Goal: Transaction & Acquisition: Subscribe to service/newsletter

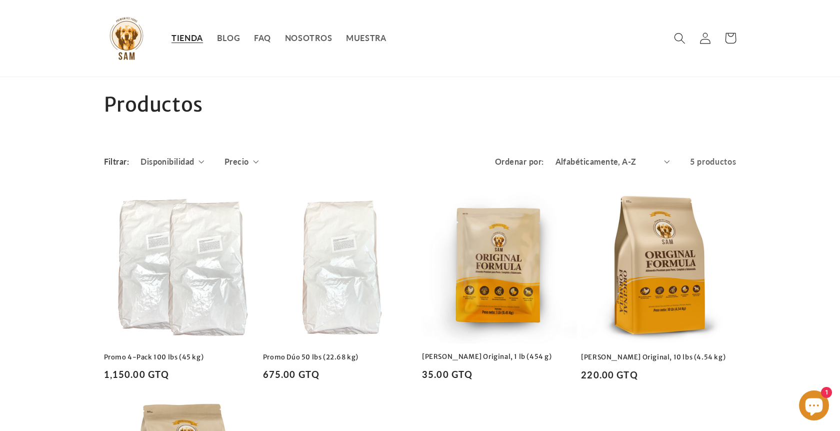
click at [202, 38] on span "TIENDA" at bounding box center [188, 38] width 32 height 10
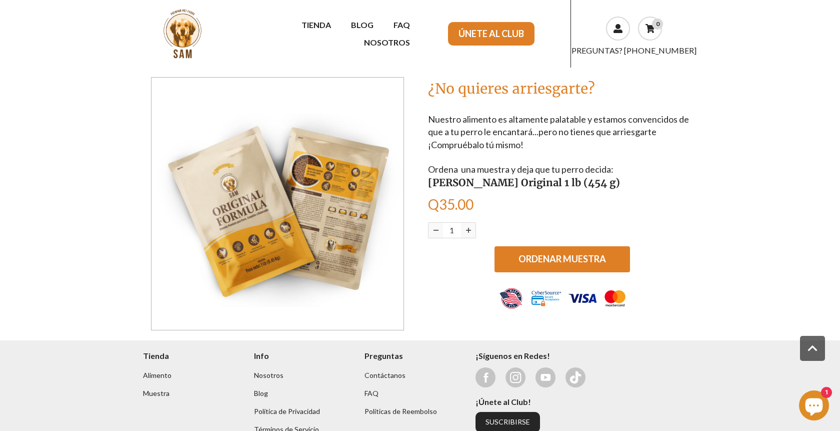
scroll to position [577, 0]
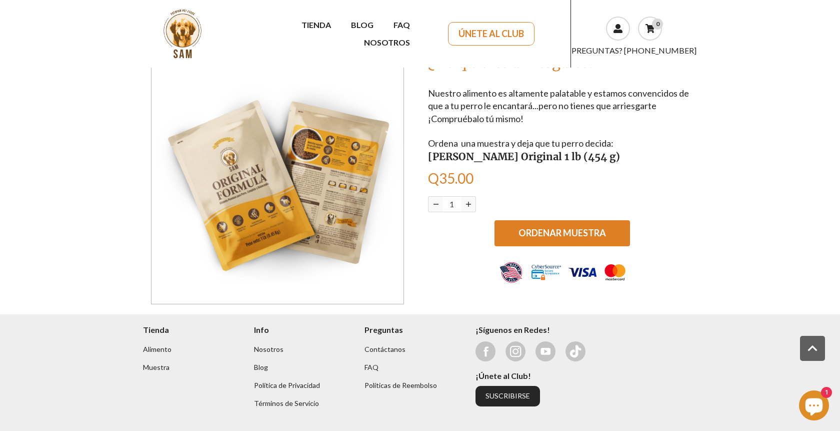
click at [498, 26] on link "ÚNETE AL CLUB" at bounding box center [491, 34] width 87 height 24
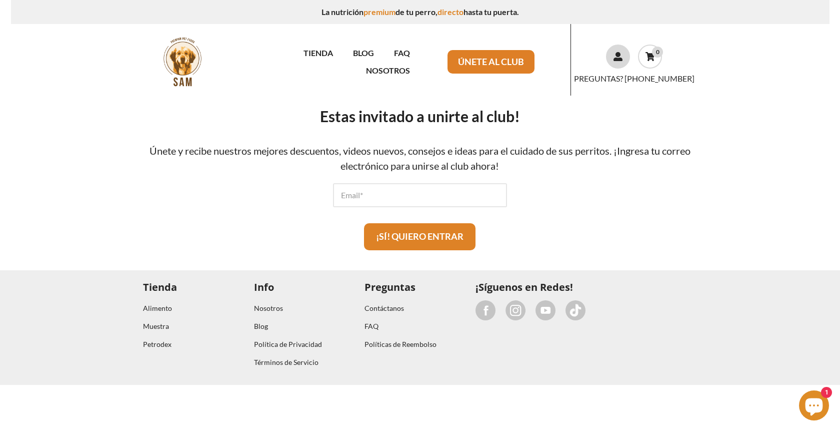
click at [621, 55] on icon at bounding box center [618, 56] width 9 height 9
